Goal: Task Accomplishment & Management: Use online tool/utility

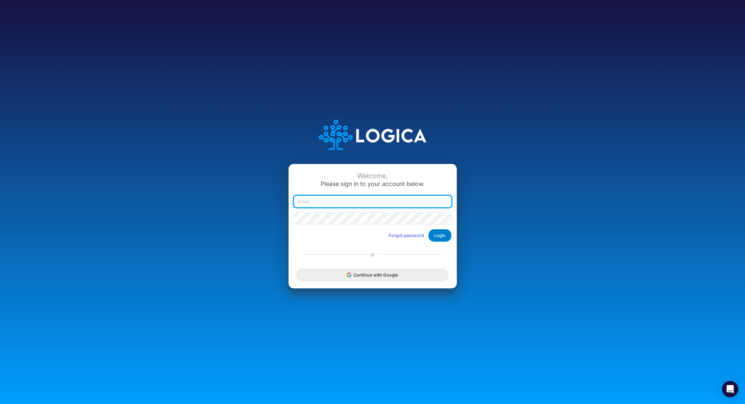
type input "[PERSON_NAME][EMAIL_ADDRESS][PERSON_NAME][DOMAIN_NAME]"
click at [446, 234] on button "Login" at bounding box center [439, 235] width 23 height 12
